Goal: Navigation & Orientation: Find specific page/section

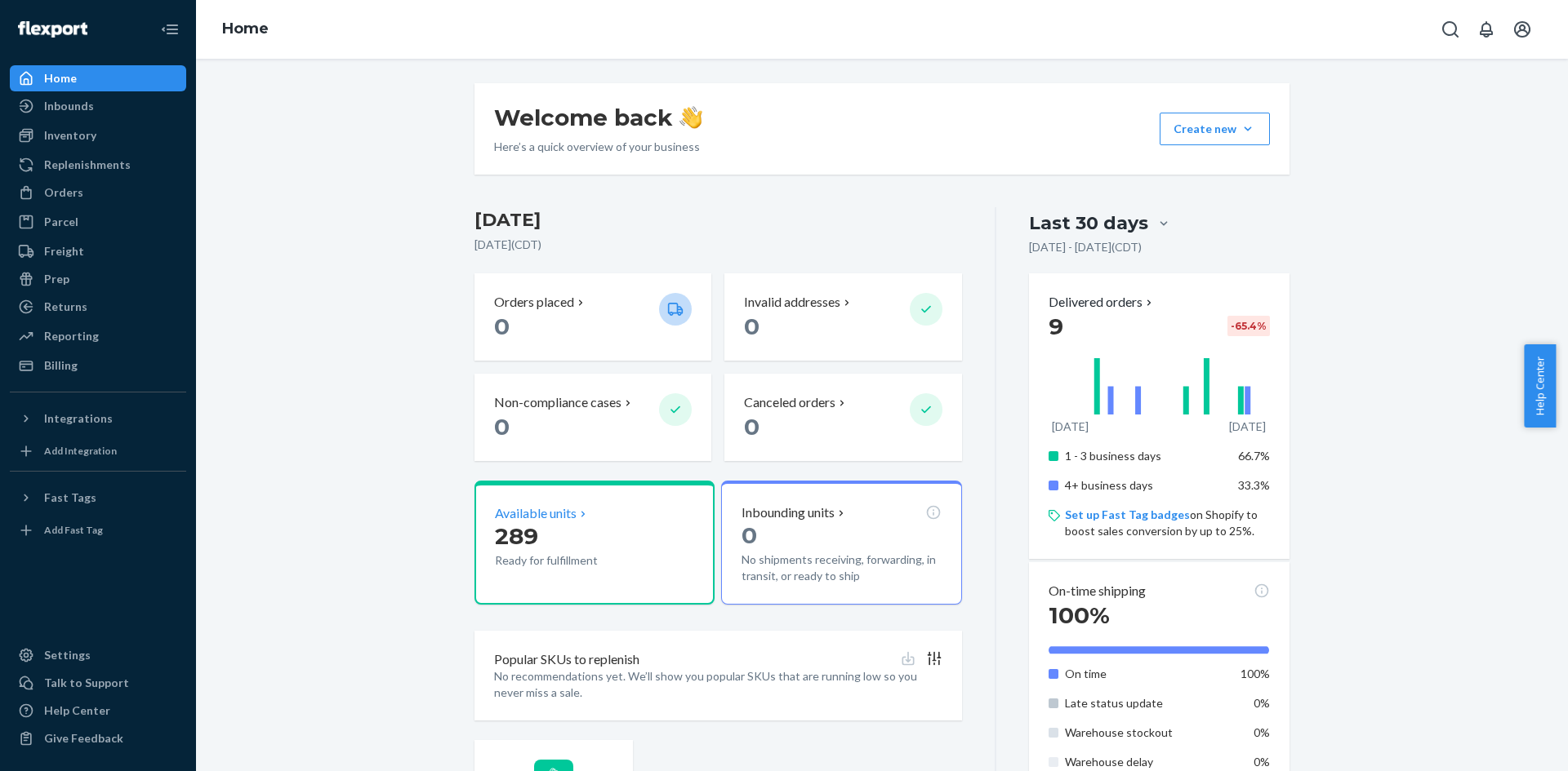
click at [544, 506] on p "Available units" at bounding box center [535, 513] width 82 height 19
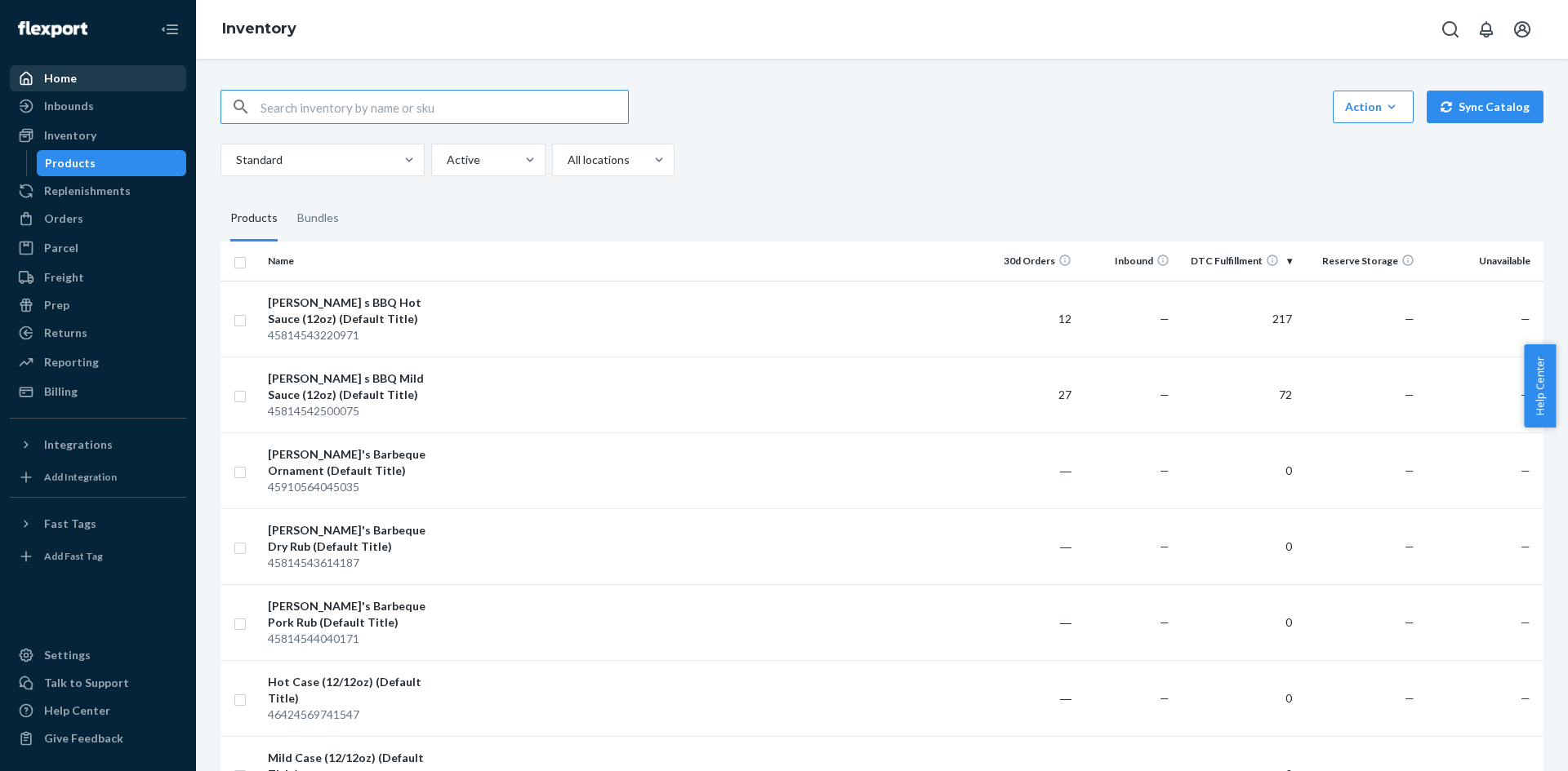
click at [66, 81] on div "Home" at bounding box center [60, 78] width 32 height 16
